Goal: Transaction & Acquisition: Purchase product/service

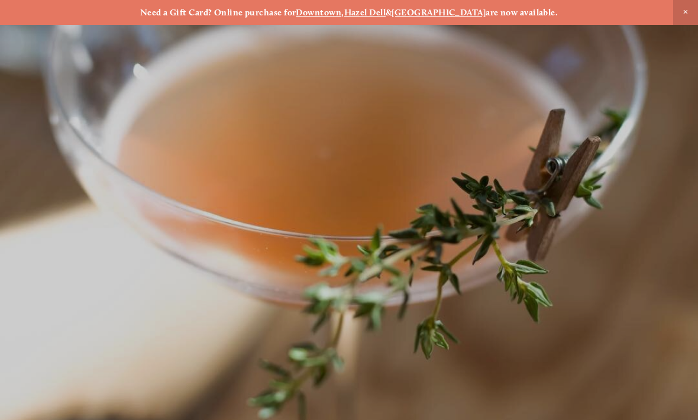
scroll to position [-11, 0]
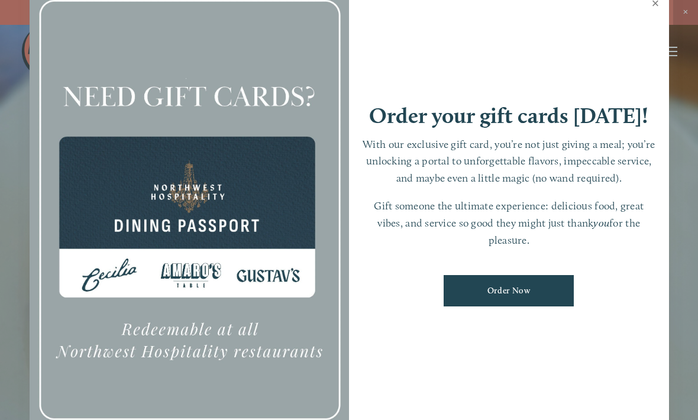
click at [661, 13] on link "Close" at bounding box center [655, 4] width 23 height 33
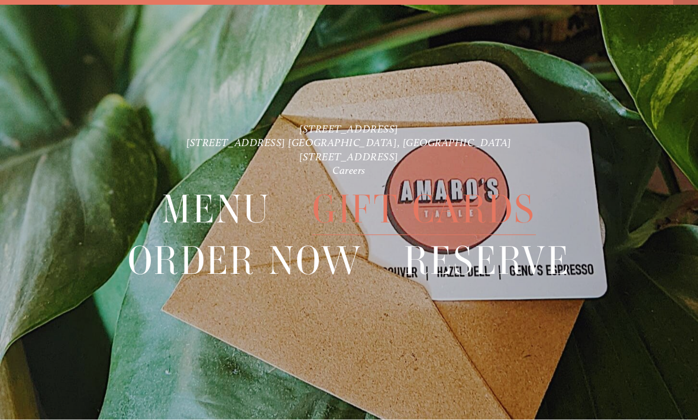
scroll to position [25, 0]
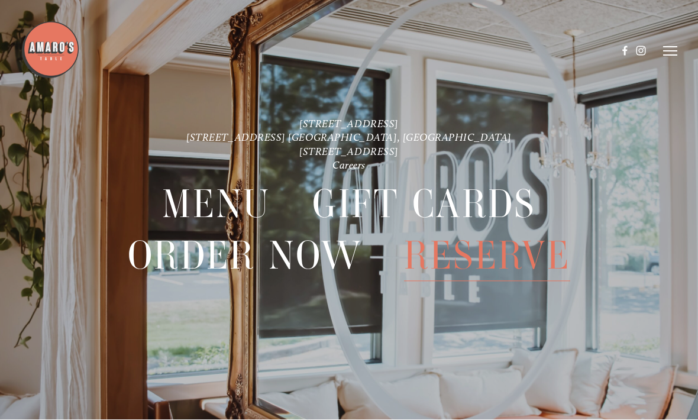
click at [511, 259] on span "Reserve" at bounding box center [487, 256] width 166 height 51
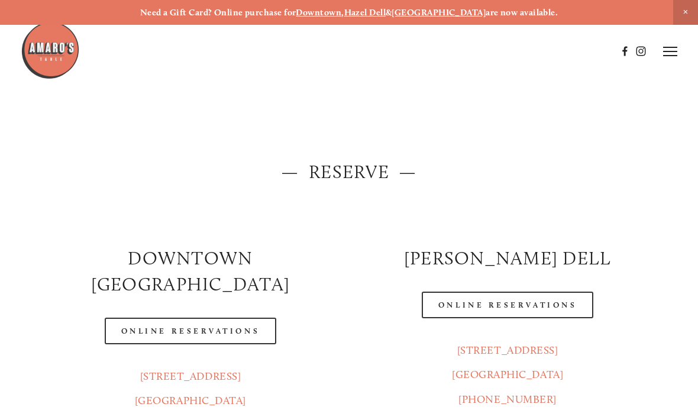
click at [51, 50] on img at bounding box center [50, 50] width 59 height 59
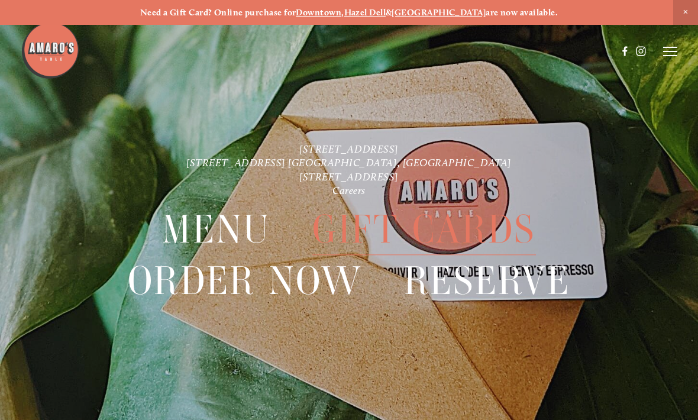
scroll to position [25, 0]
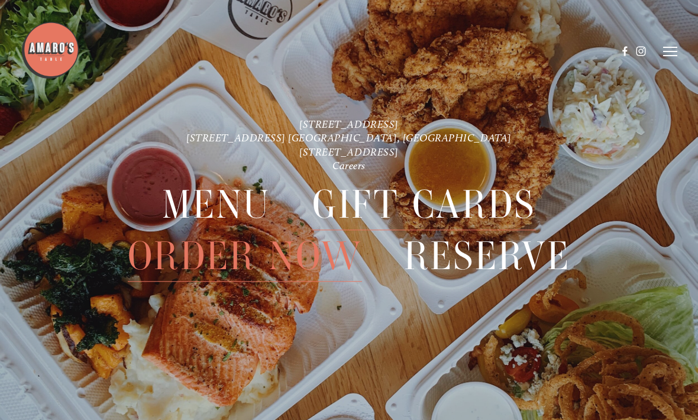
click at [424, 206] on span "Gift Cards" at bounding box center [423, 205] width 223 height 51
